Goal: Communication & Community: Answer question/provide support

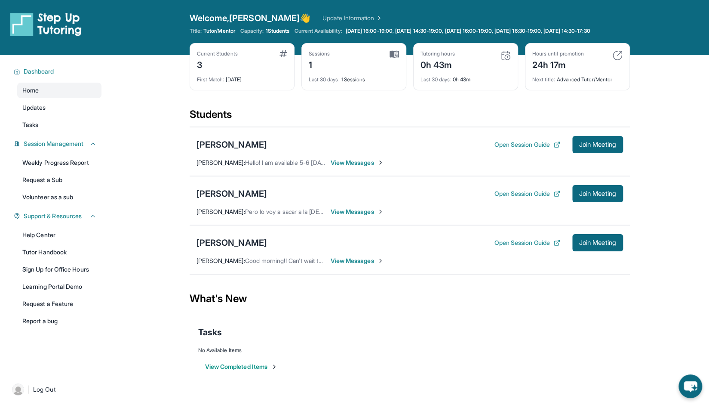
click at [340, 167] on span "View Messages" at bounding box center [358, 162] width 54 height 9
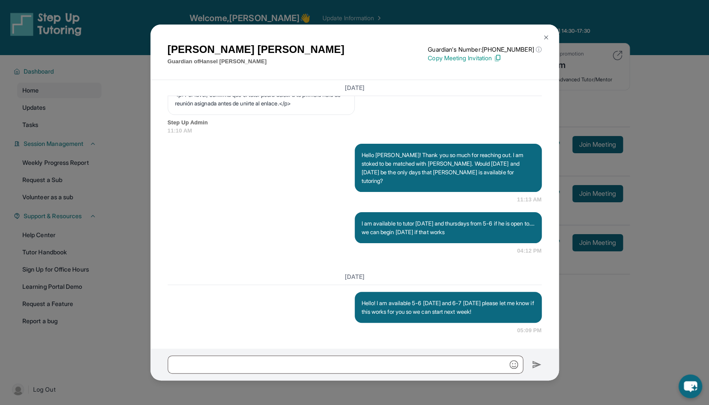
scroll to position [596, 0]
click at [550, 36] on button at bounding box center [546, 37] width 17 height 17
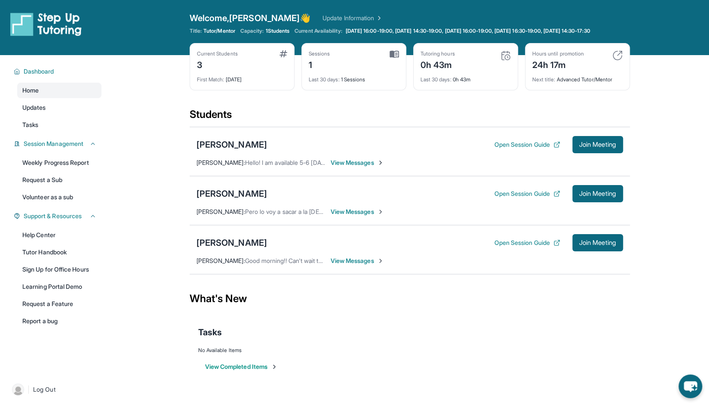
click at [221, 143] on div "[PERSON_NAME] Open Session Guide Join Meeting" at bounding box center [410, 144] width 427 height 17
click at [219, 147] on div "[PERSON_NAME]" at bounding box center [232, 144] width 71 height 12
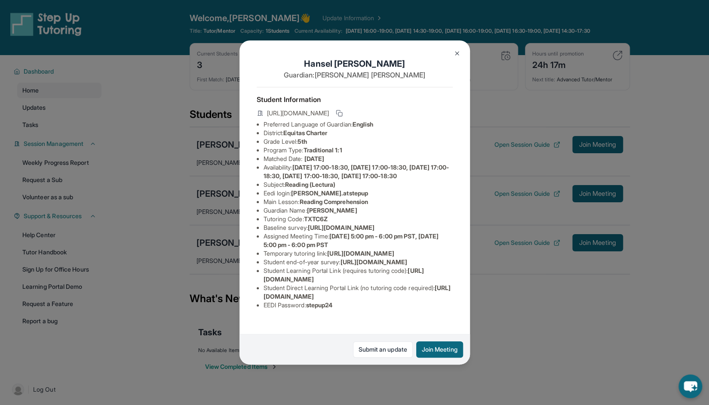
scroll to position [0, 0]
click at [458, 55] on img at bounding box center [457, 53] width 7 height 7
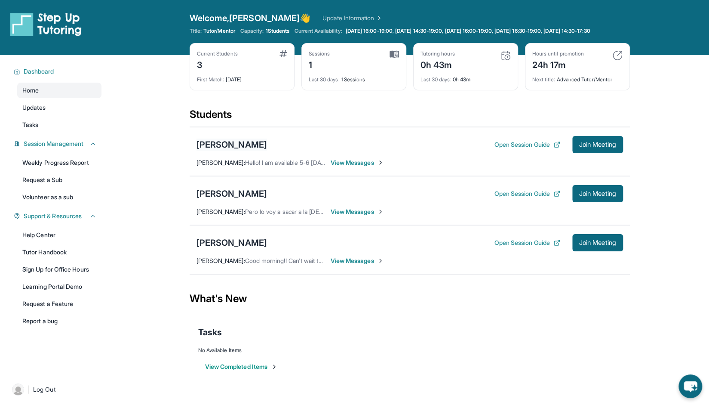
click at [244, 151] on div "[PERSON_NAME]" at bounding box center [232, 144] width 71 height 12
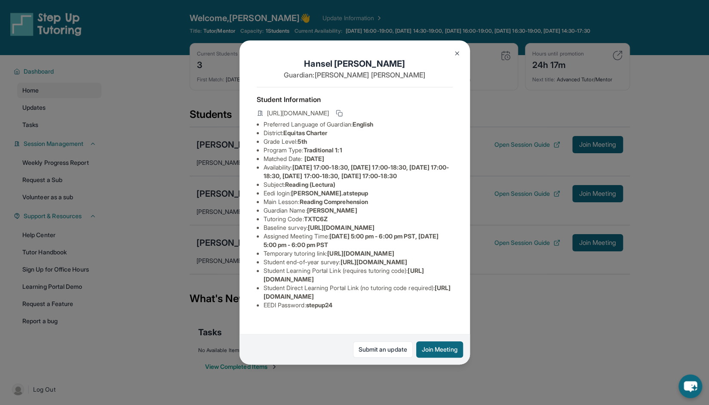
click at [457, 55] on img at bounding box center [457, 53] width 7 height 7
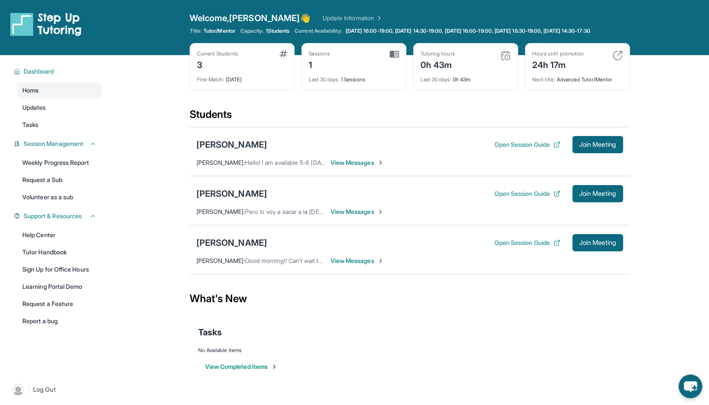
click at [335, 166] on span "View Messages" at bounding box center [358, 162] width 54 height 9
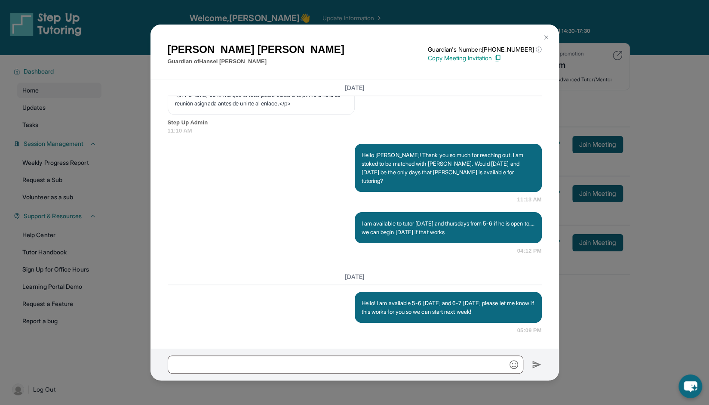
scroll to position [596, 0]
click at [545, 35] on img at bounding box center [546, 37] width 7 height 7
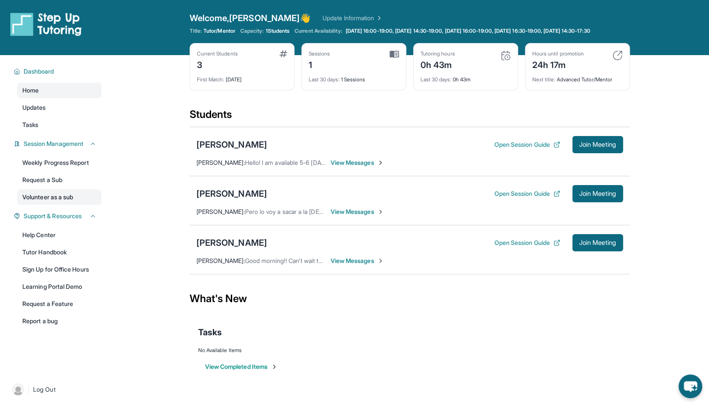
click at [66, 200] on link "Volunteer as a sub" at bounding box center [59, 196] width 84 height 15
click at [538, 247] on button "Open Session Guide" at bounding box center [527, 242] width 66 height 9
click at [508, 198] on button "Open Session Guide" at bounding box center [527, 193] width 66 height 9
